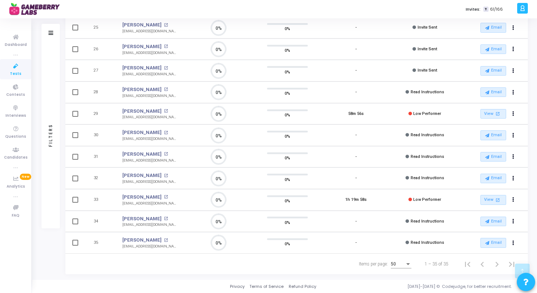
click at [401, 263] on div "50" at bounding box center [398, 264] width 14 height 5
click at [334, 268] on div at bounding box center [268, 146] width 537 height 293
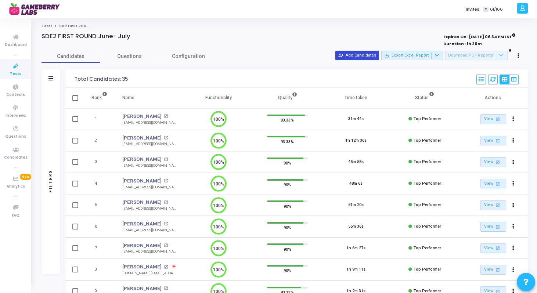
click at [368, 54] on button "person_add_alt Add Candidates" at bounding box center [357, 56] width 44 height 10
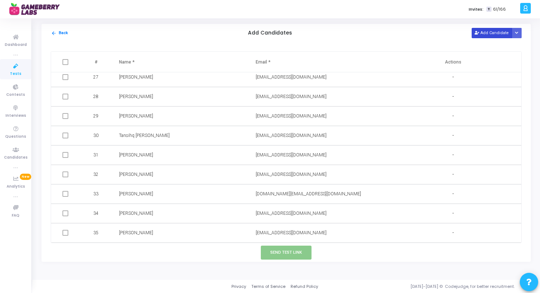
click at [476, 37] on button "Add Candidate" at bounding box center [491, 33] width 40 height 10
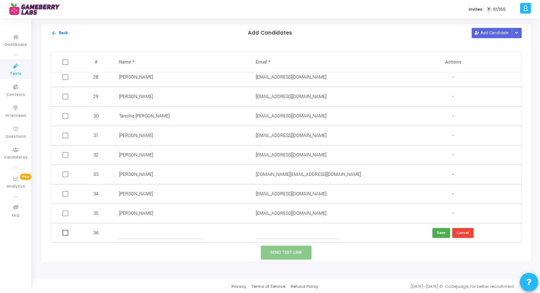
click at [270, 229] on input "text" at bounding box center [298, 233] width 84 height 12
paste input "[EMAIL_ADDRESS][DOMAIN_NAME]"
type input "[EMAIL_ADDRESS][DOMAIN_NAME]"
click at [151, 233] on input "text" at bounding box center [161, 233] width 84 height 12
paste input "[PERSON_NAME]"
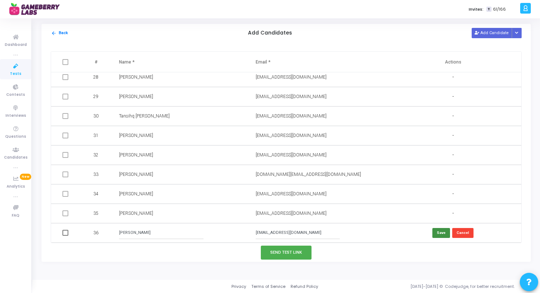
type input "[PERSON_NAME]"
click at [438, 233] on button "Save" at bounding box center [441, 233] width 18 height 10
click at [68, 235] on span at bounding box center [65, 233] width 6 height 6
click at [65, 236] on input "checkbox" at bounding box center [65, 236] width 0 height 0
checkbox input "true"
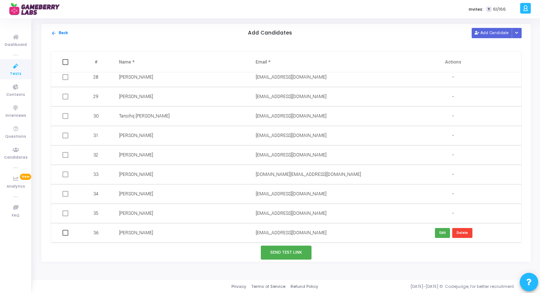
checkbox input "true"
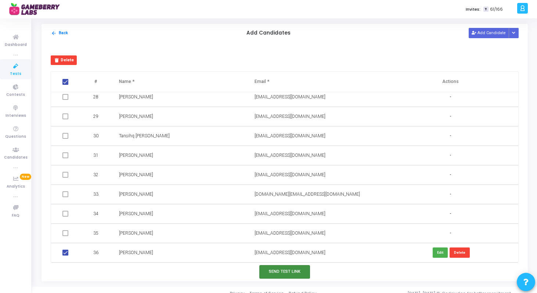
click at [284, 268] on button "Send Test Link" at bounding box center [284, 272] width 51 height 14
